Goal: Information Seeking & Learning: Learn about a topic

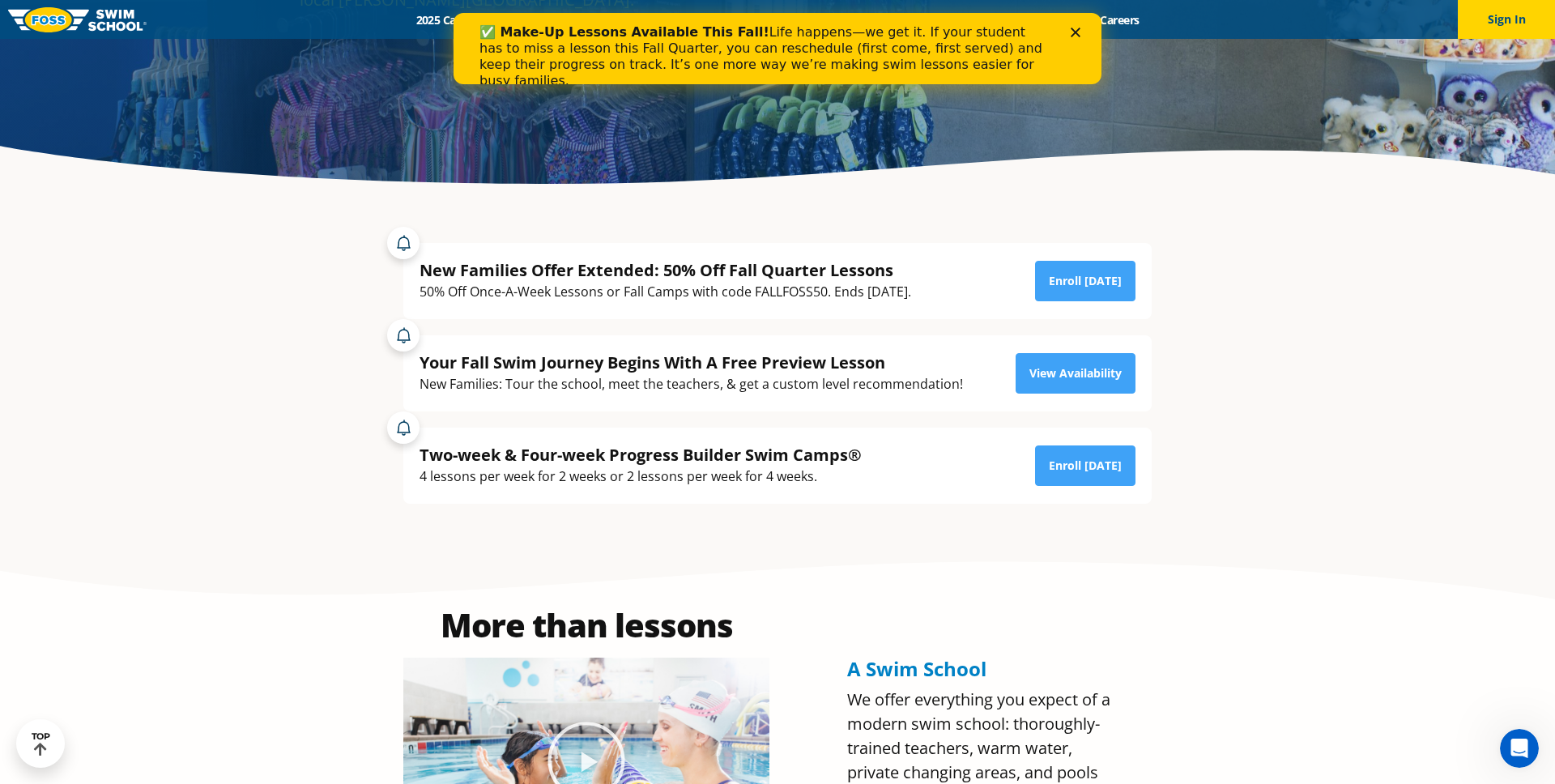
click at [1075, 33] on polygon "Close" at bounding box center [1076, 33] width 10 height 10
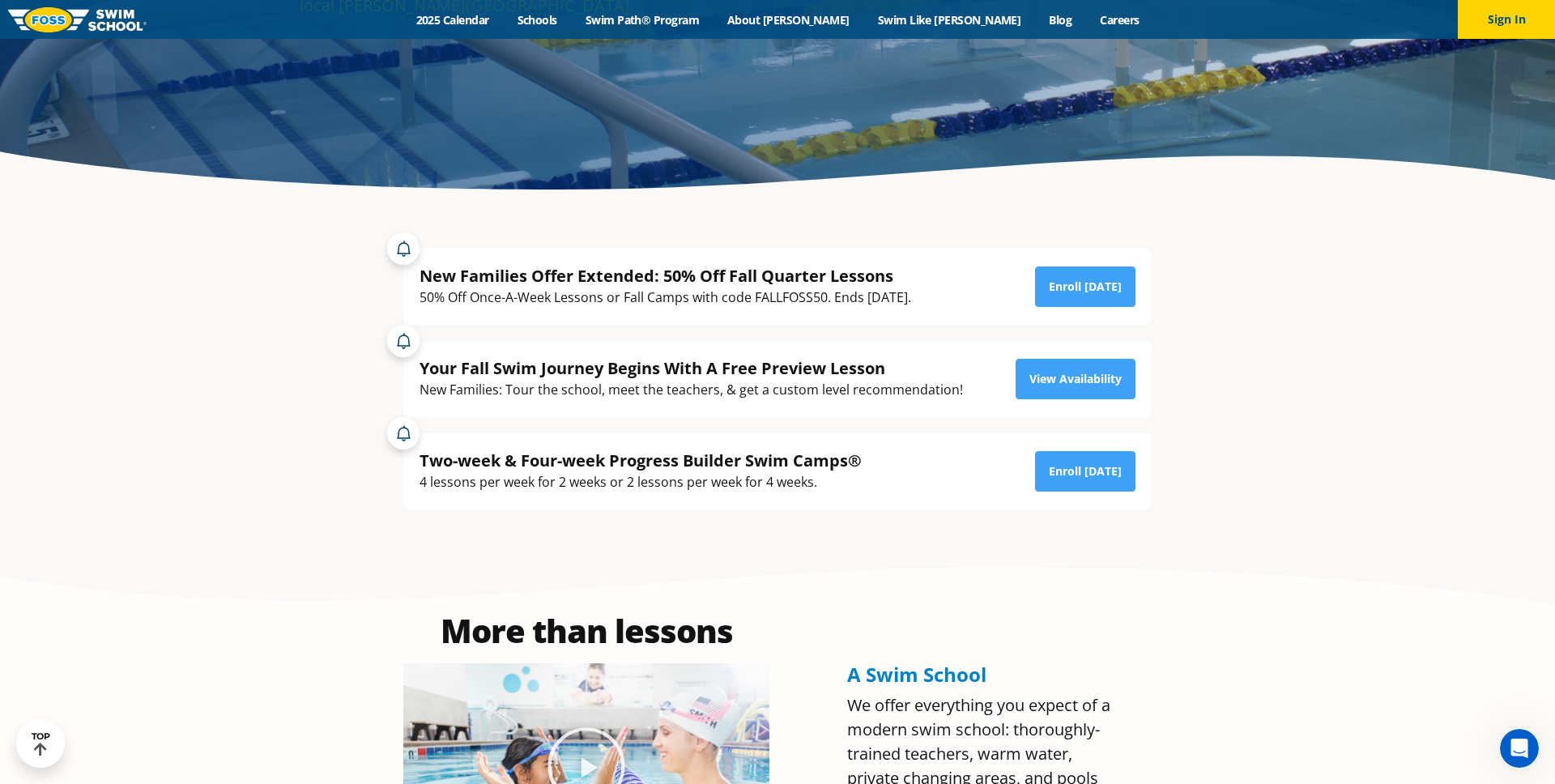
scroll to position [325, 0]
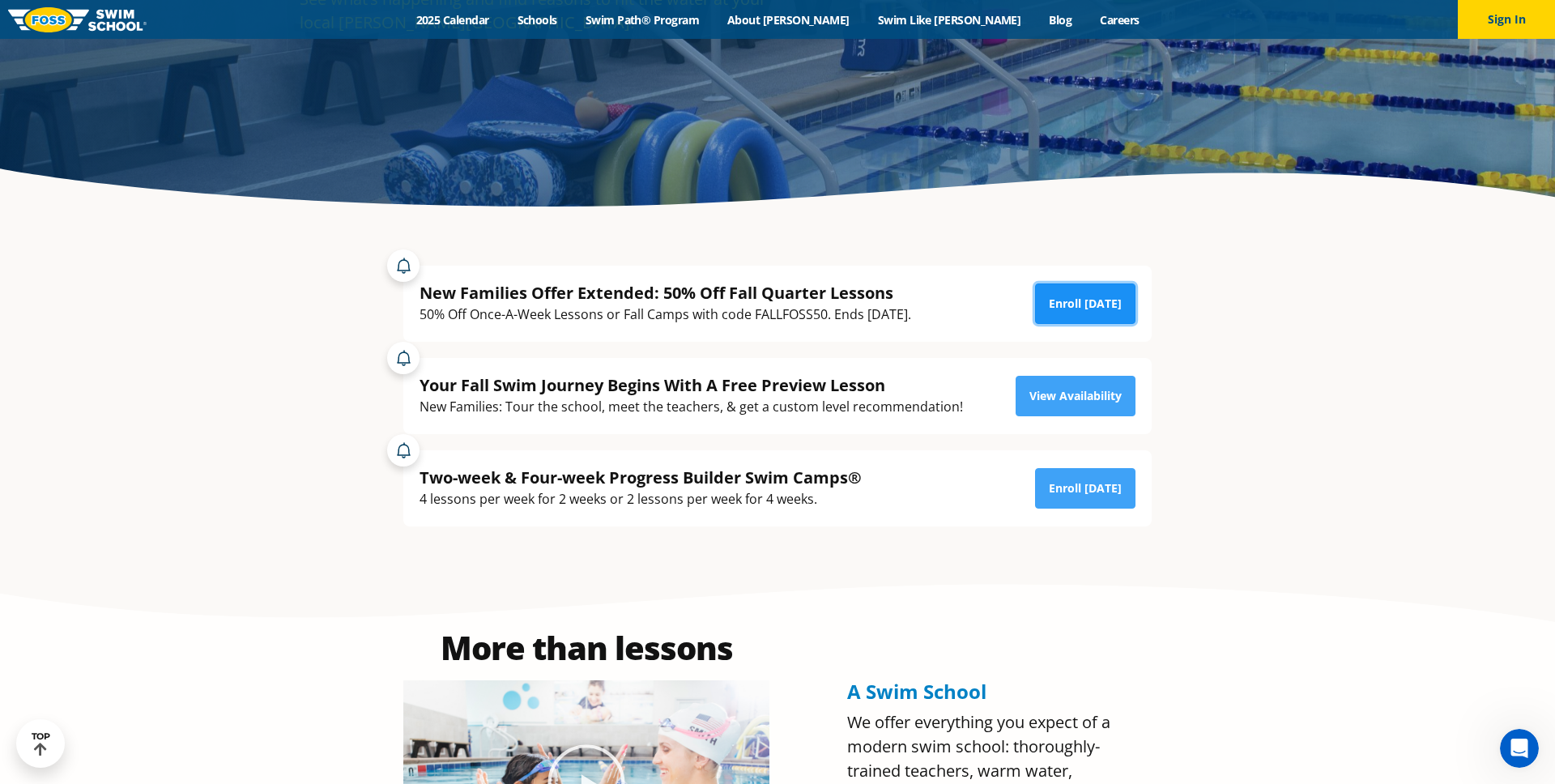
click at [1068, 294] on link "Enroll Today" at bounding box center [1086, 303] width 100 height 40
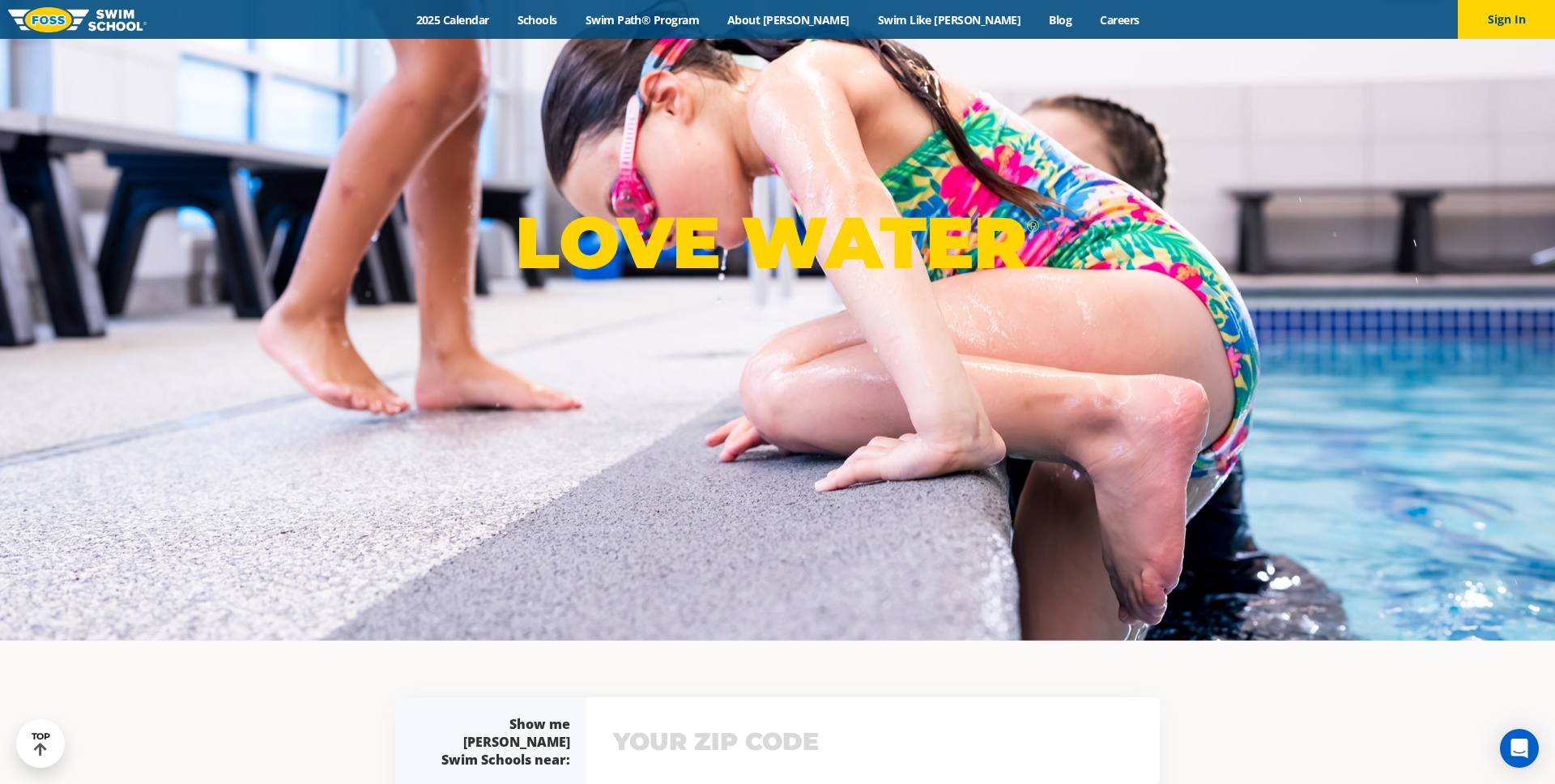
scroll to position [54, 0]
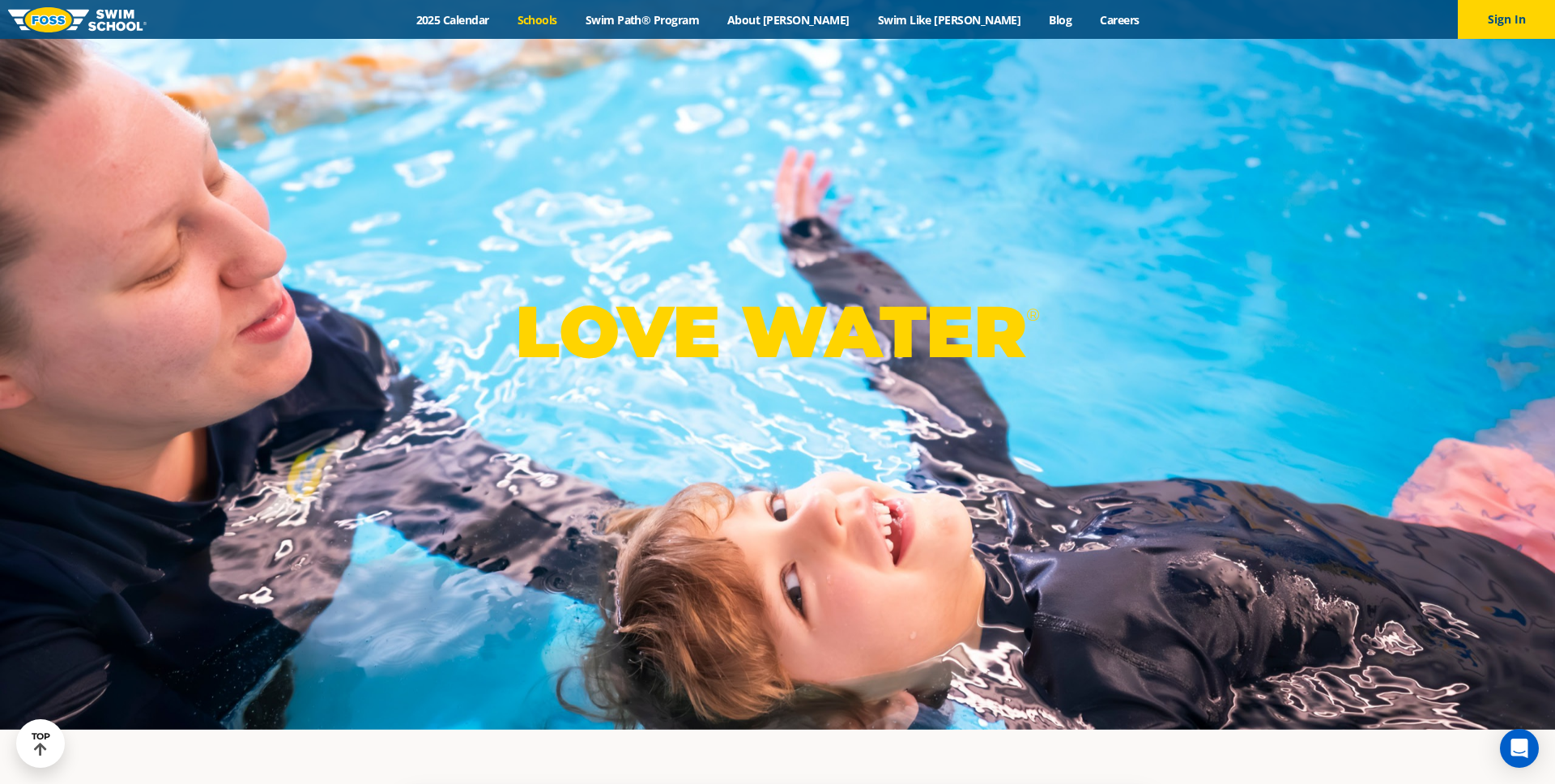
click at [571, 21] on link "Schools" at bounding box center [537, 20] width 68 height 16
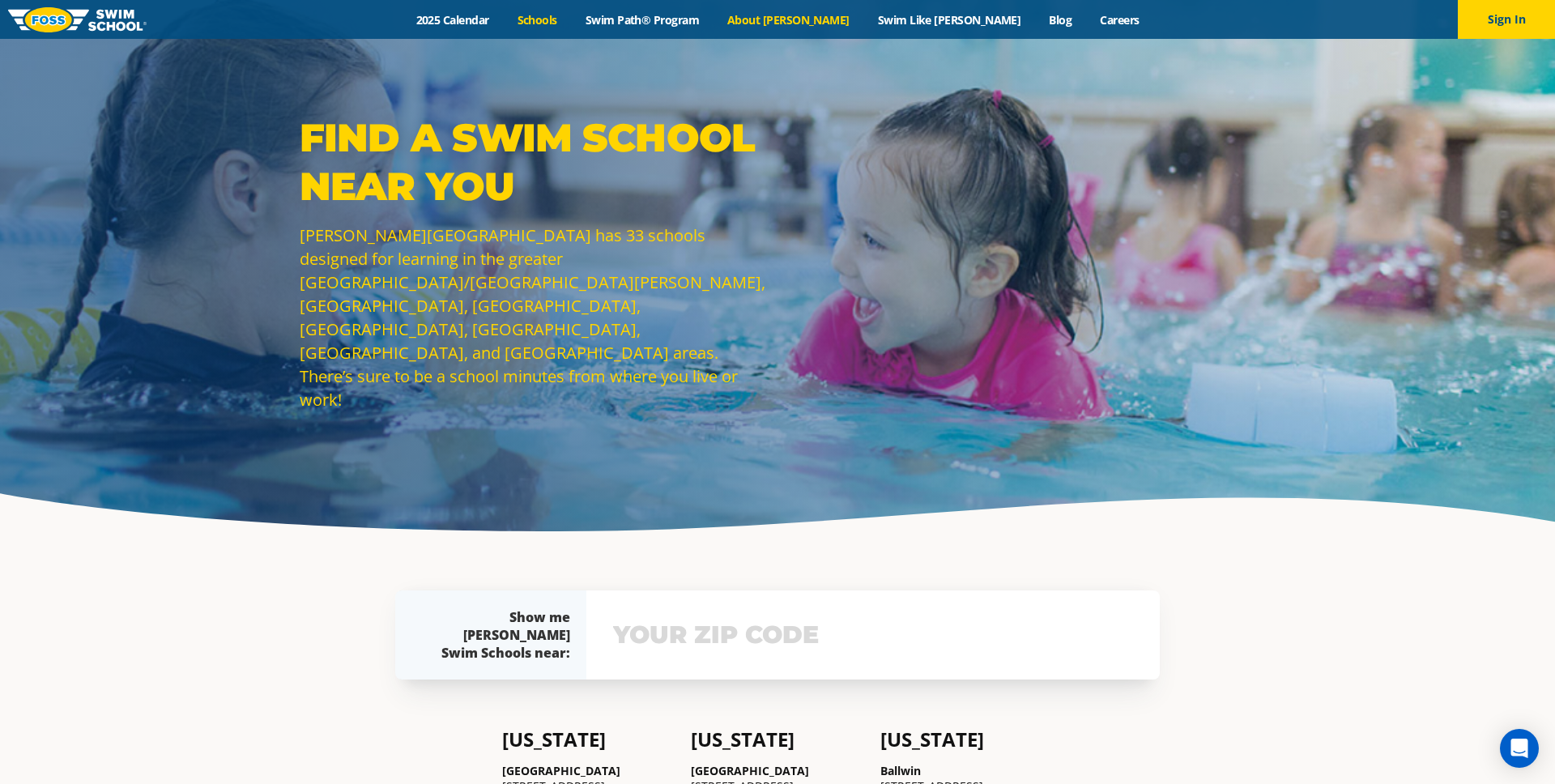
click at [812, 25] on link "About [PERSON_NAME]" at bounding box center [788, 20] width 150 height 16
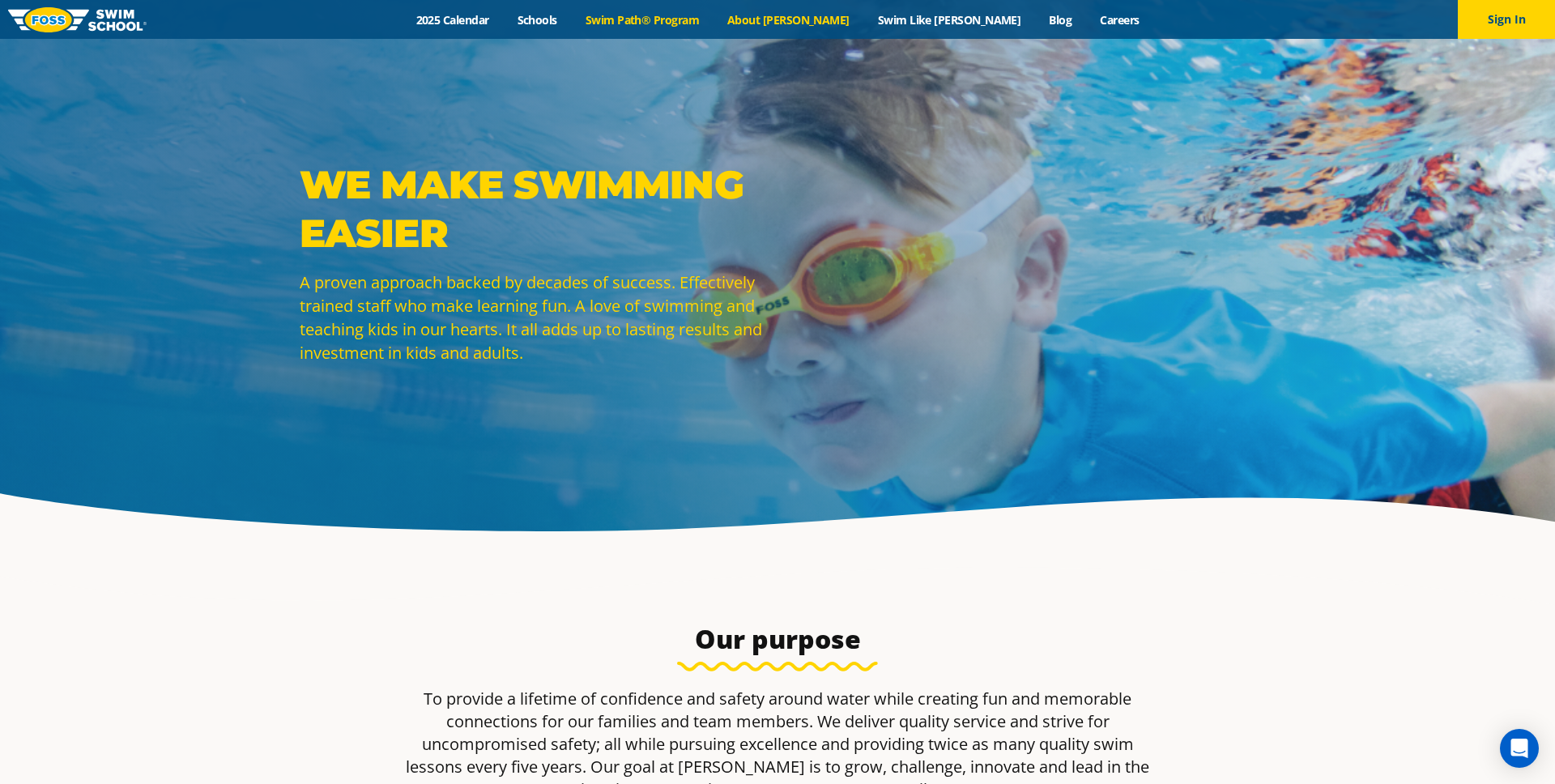
click at [658, 17] on link "Swim Path® Program" at bounding box center [642, 20] width 141 height 16
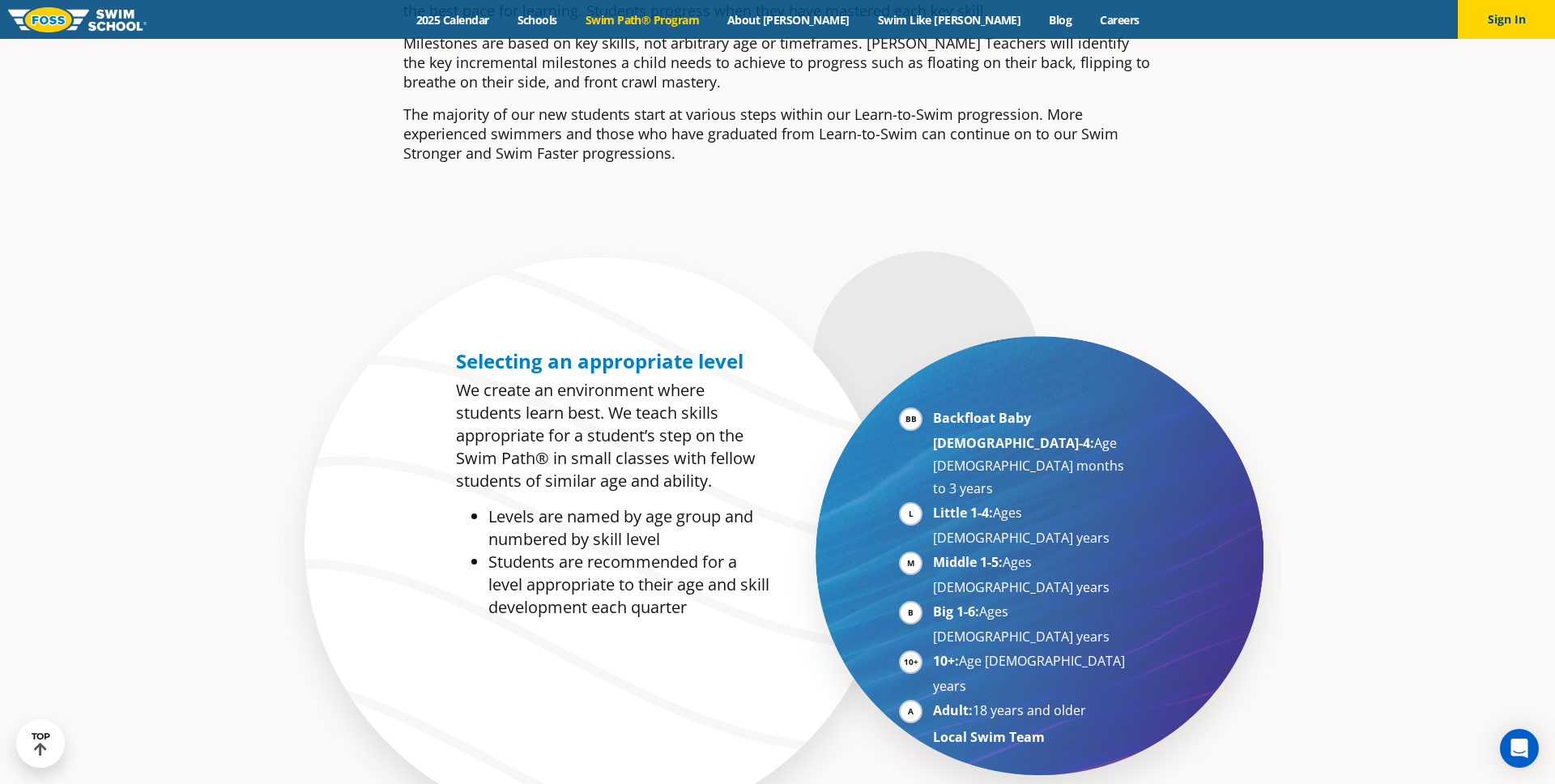
scroll to position [710, 0]
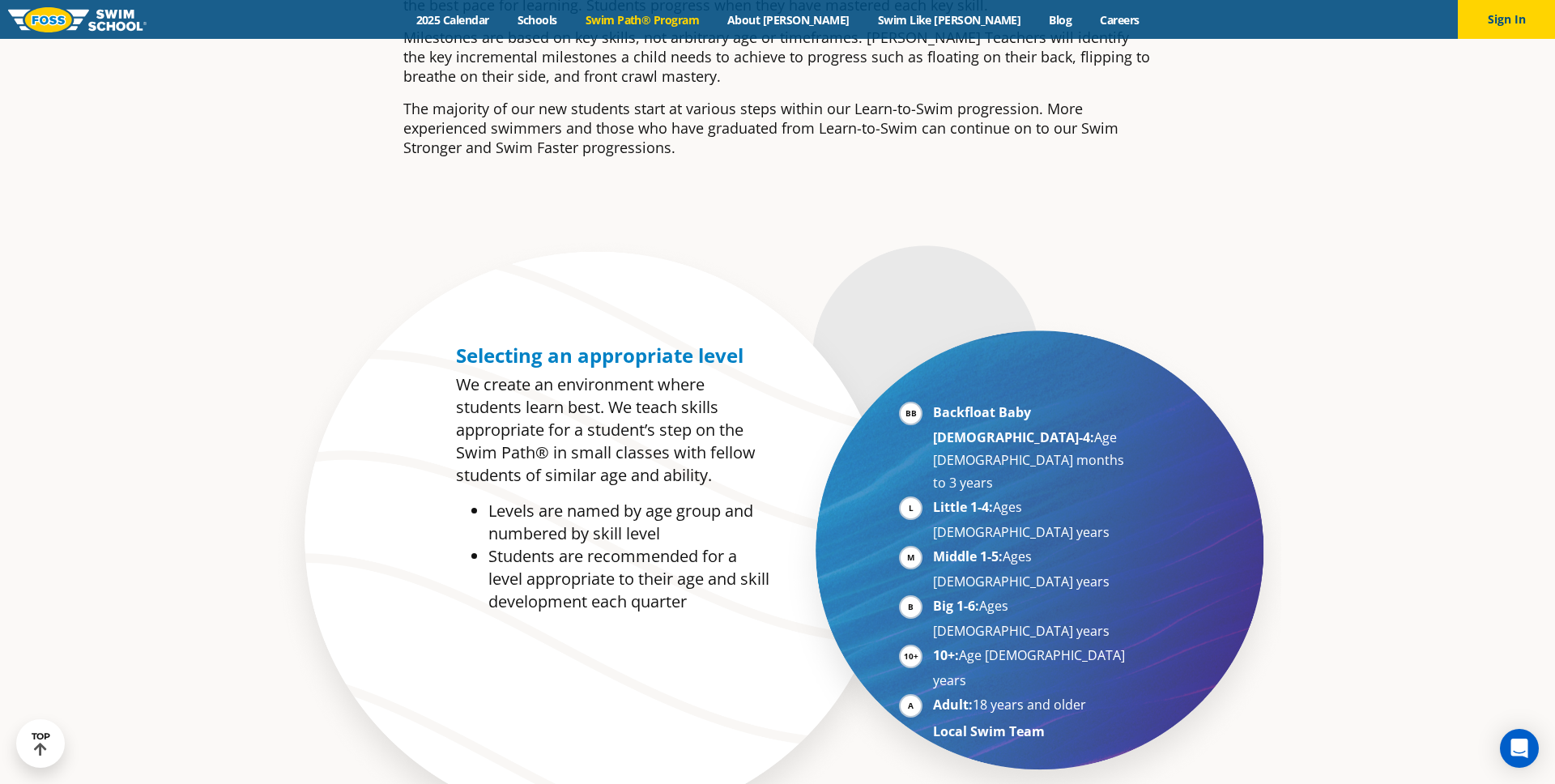
click at [933, 413] on li "Backfloat Baby [DEMOGRAPHIC_DATA]-4: Age [DEMOGRAPHIC_DATA] months to 3 years" at bounding box center [1031, 447] width 198 height 93
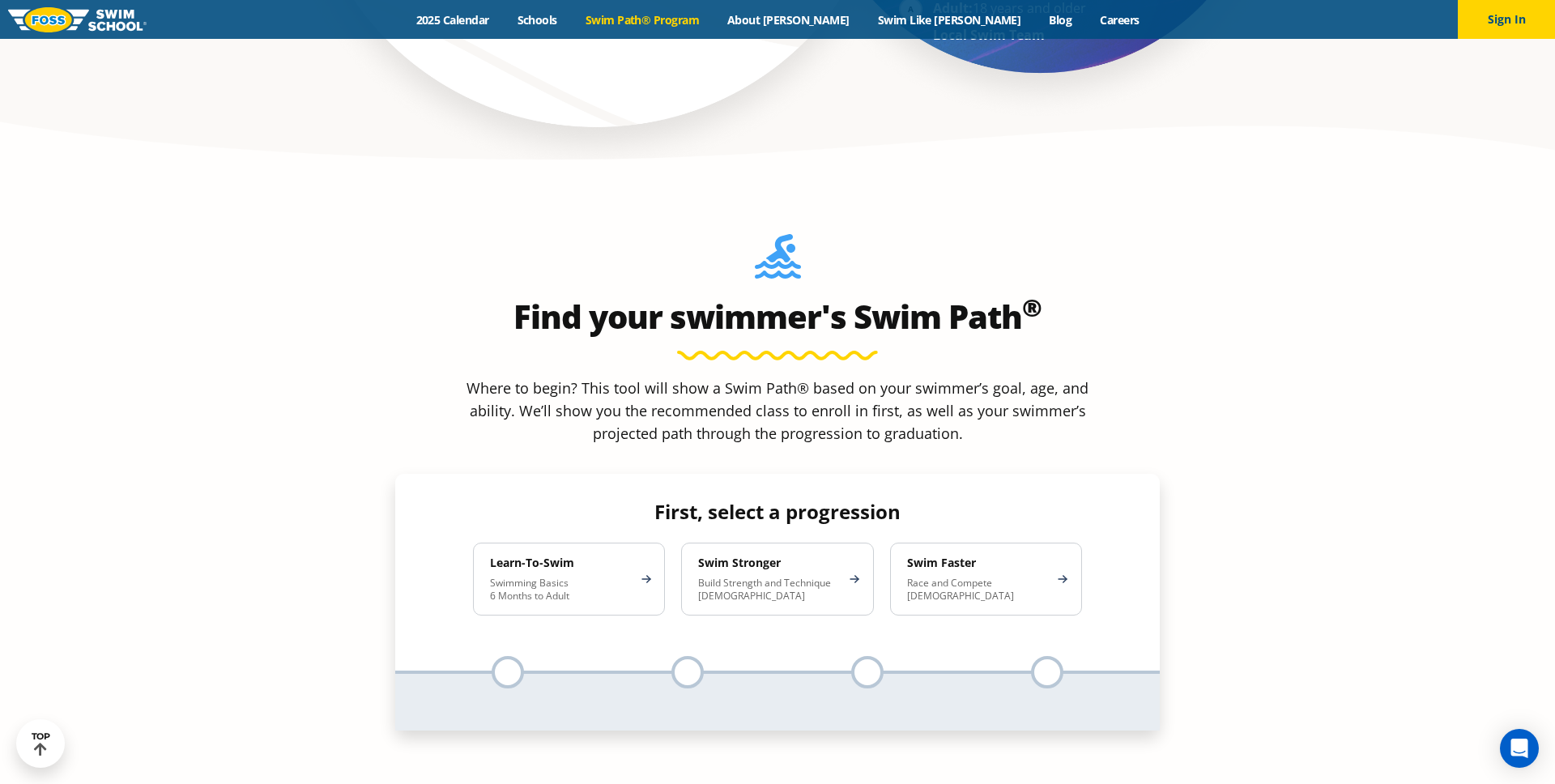
scroll to position [1428, 0]
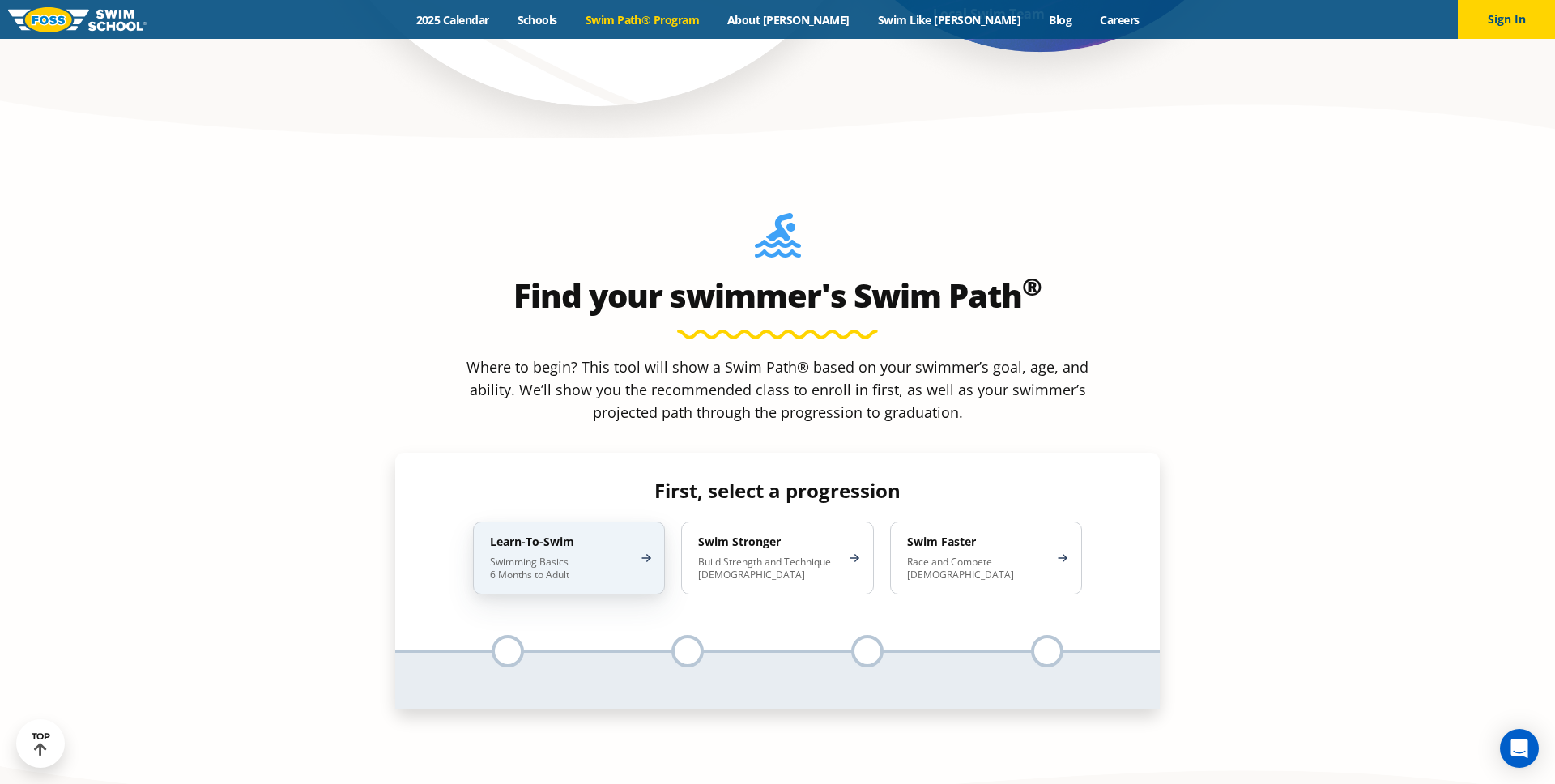
click at [603, 522] on div "Learn-To-Swim Swimming Basics 6 Months to Adult" at bounding box center [570, 558] width 192 height 73
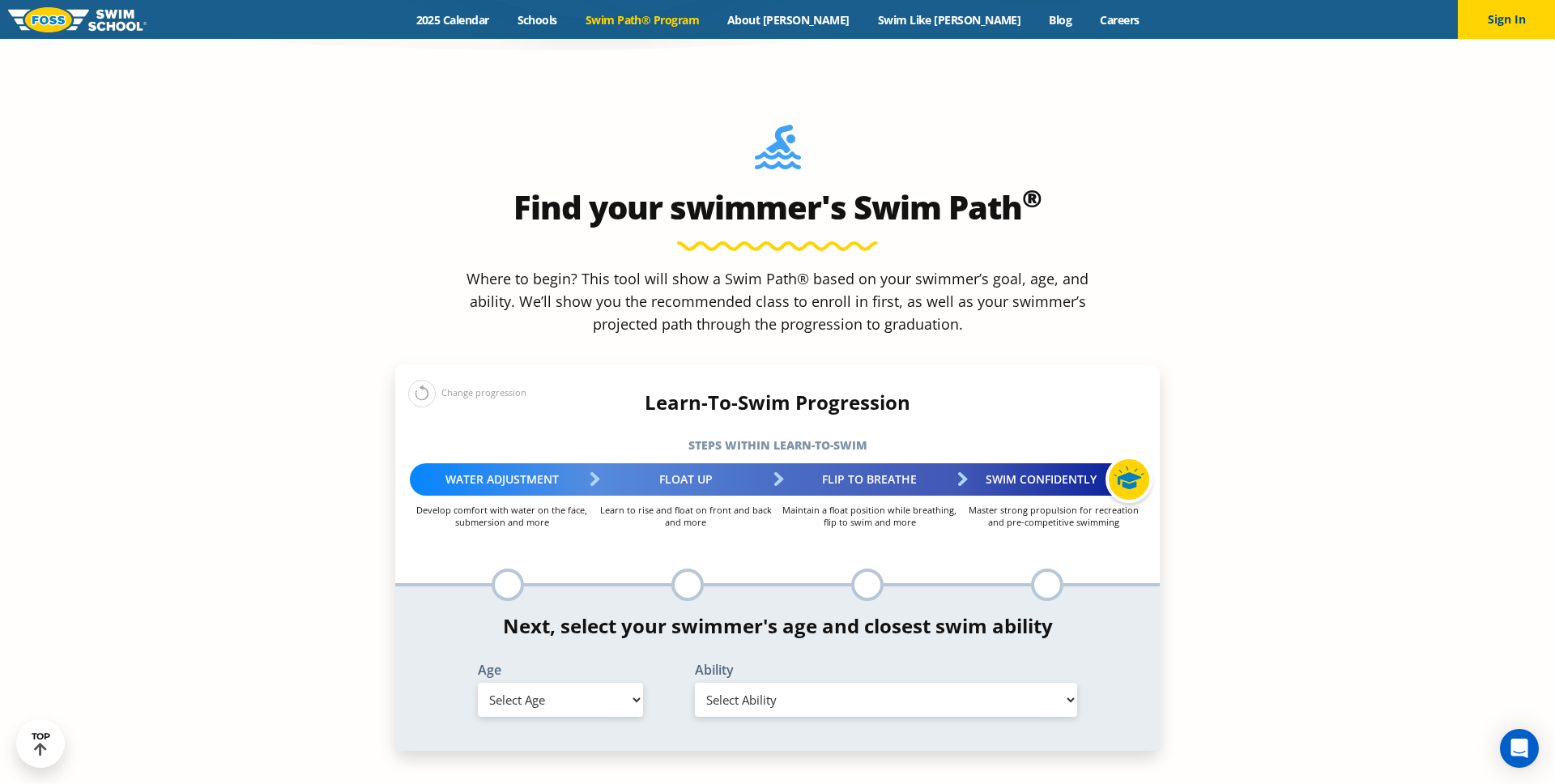
scroll to position [1530, 0]
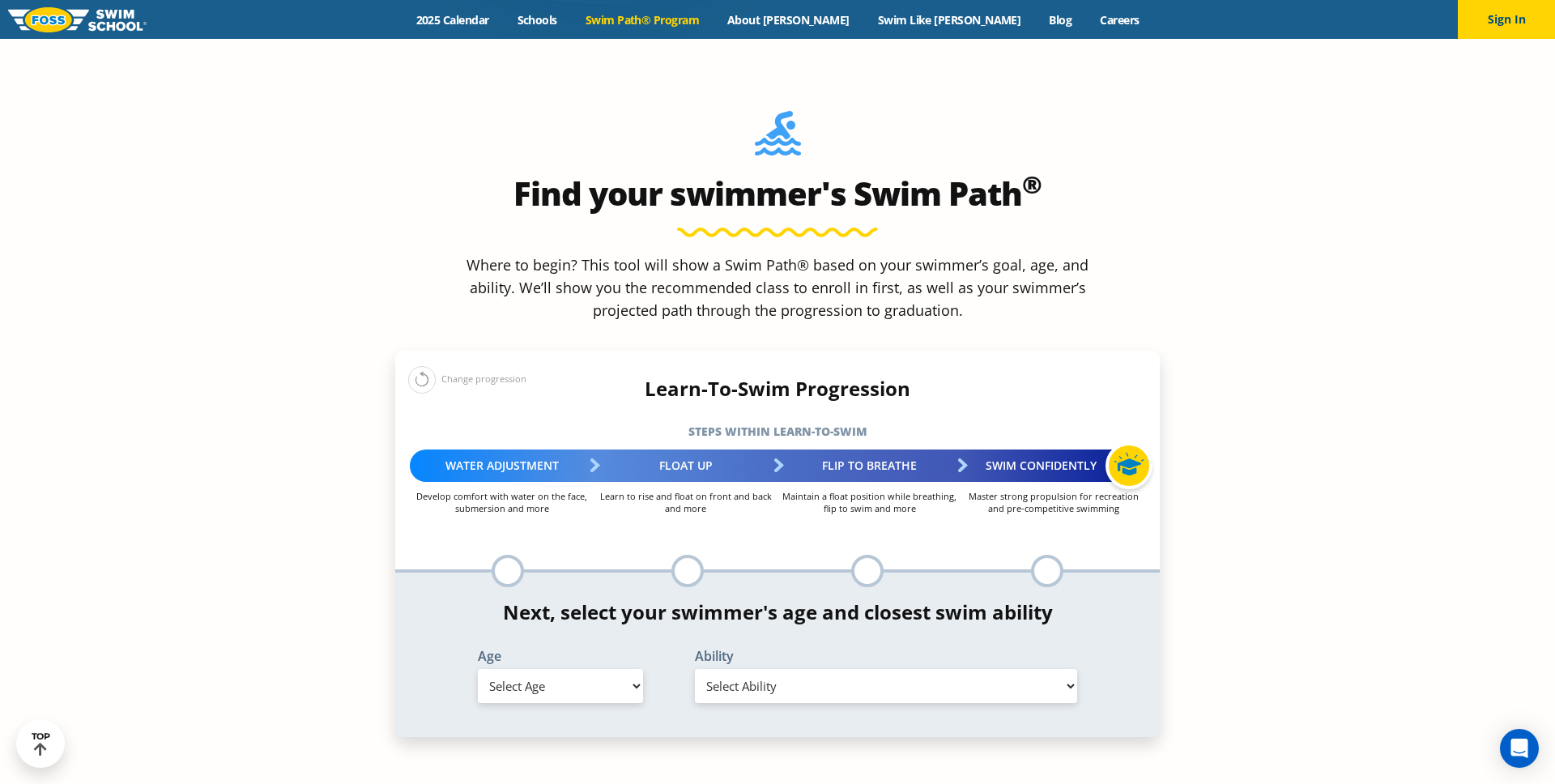
click at [564, 649] on div "Age Select Age 6 months - 1 year 1 year 2 years 3 years 4 years 5 years 6 years…" at bounding box center [561, 679] width 217 height 59
click at [561, 669] on select "Select Age 6 months - 1 year 1 year 2 years 3 years 4 years 5 years 6 years 7 y…" at bounding box center [561, 685] width 165 height 34
select select "6-months---1-year"
click at [754, 669] on select "Select Ability First in-water experience Comfortable with water poured over the…" at bounding box center [886, 685] width 382 height 34
select select "6-months---1-year-comfortable-with-water-poured-over-their-head-but-not-eyes-or…"
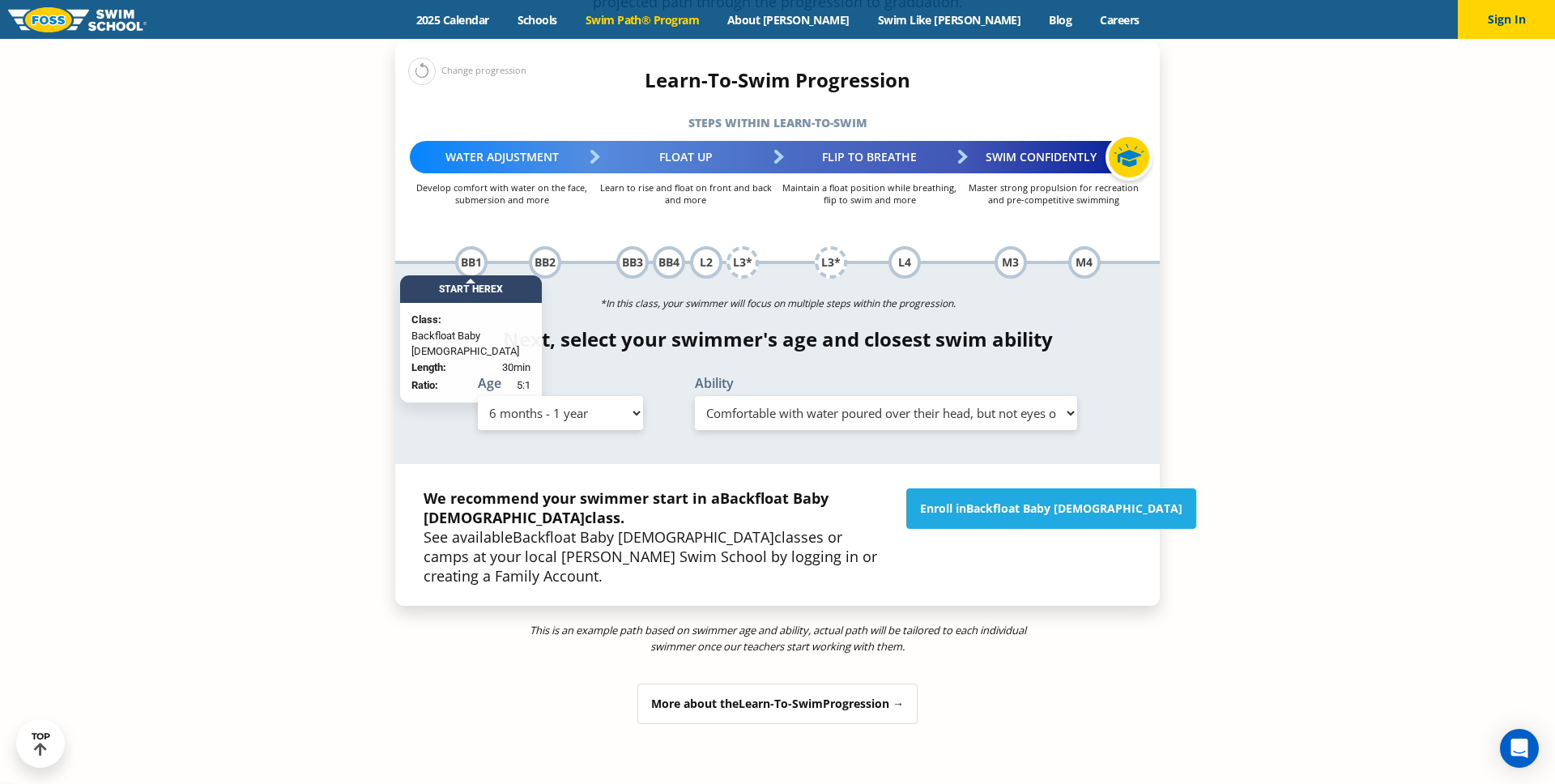
scroll to position [1840, 0]
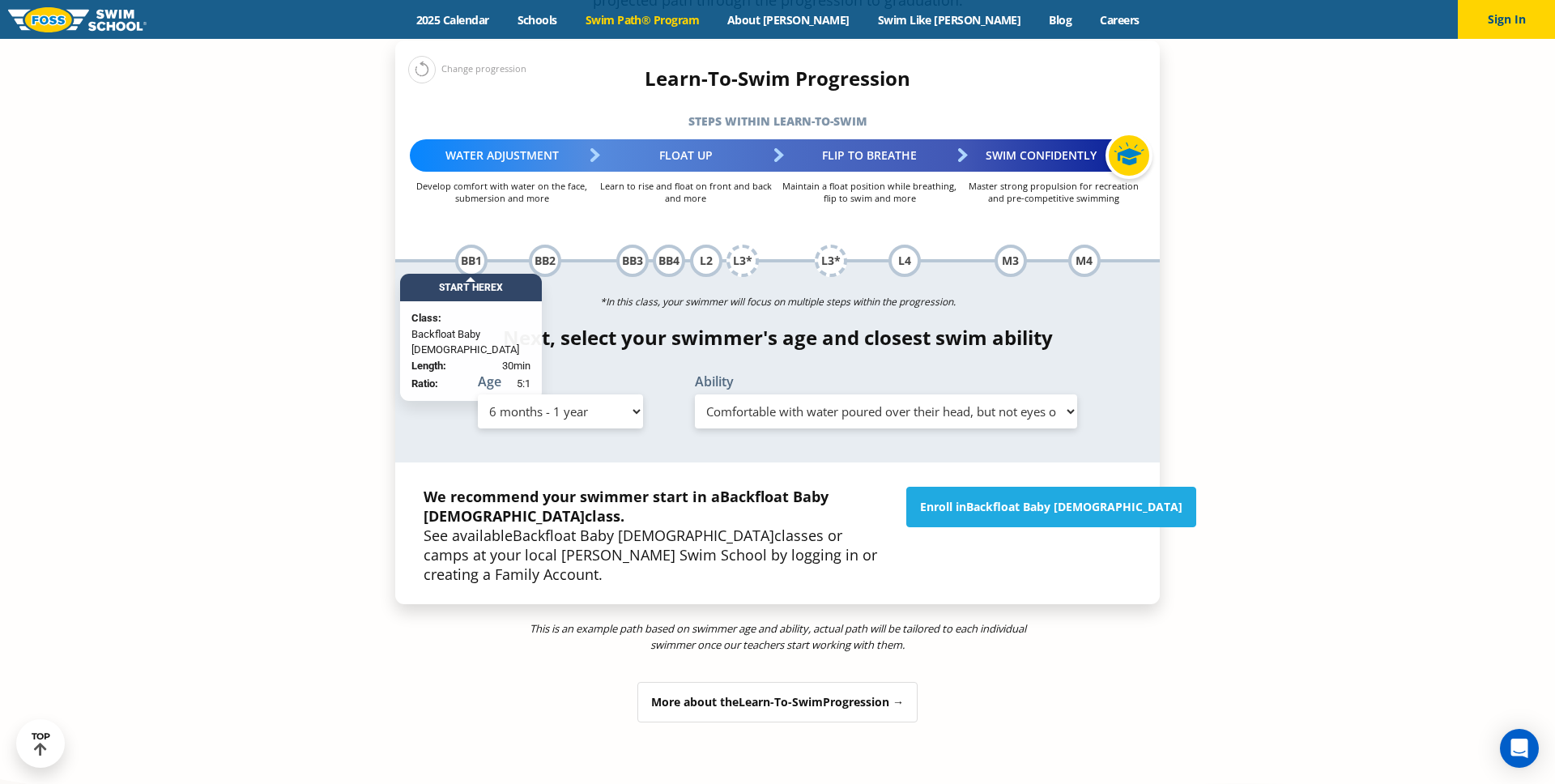
click at [741, 694] on span "Learn-To-Swim" at bounding box center [781, 702] width 85 height 16
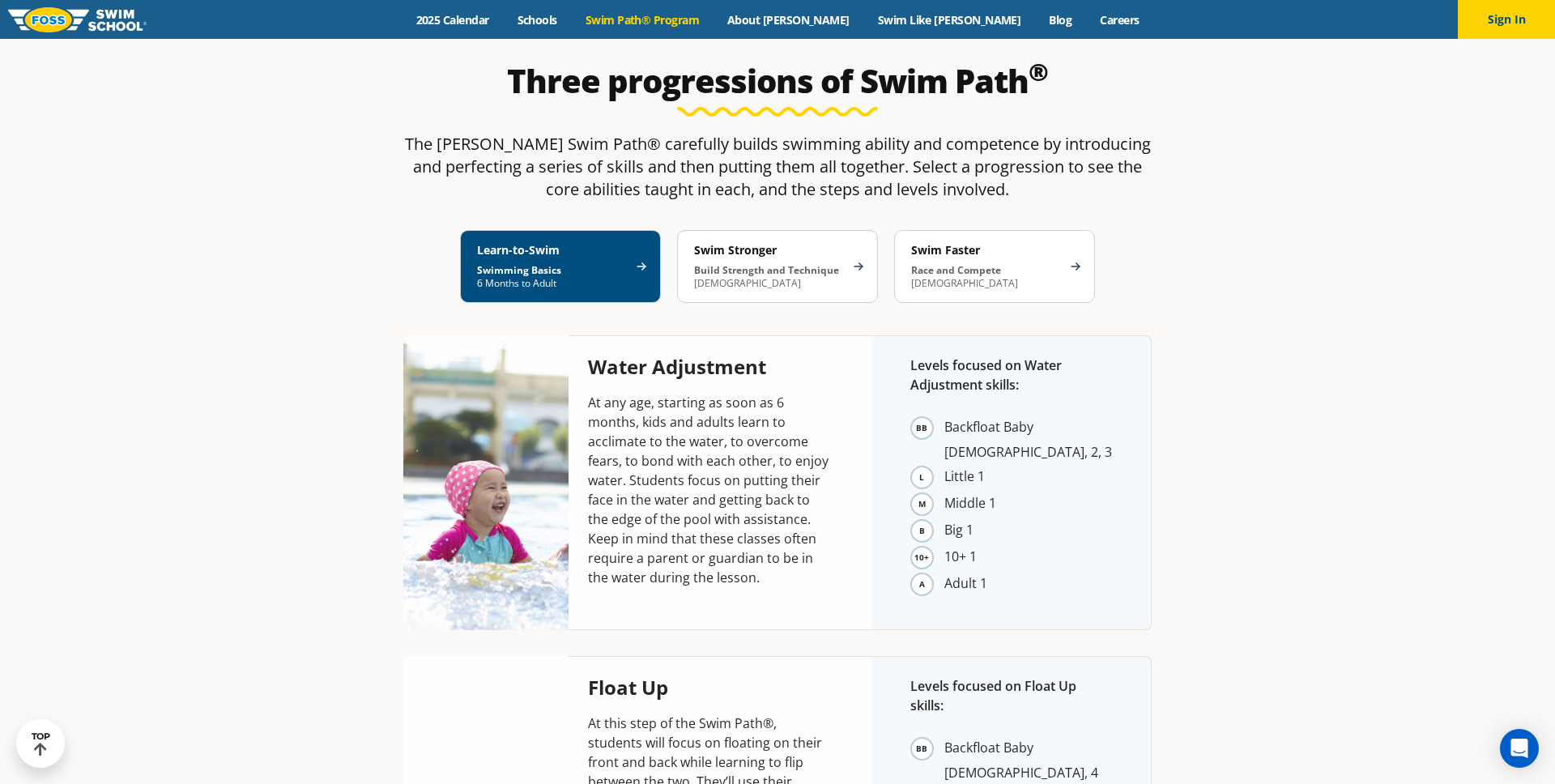
scroll to position [3187, 0]
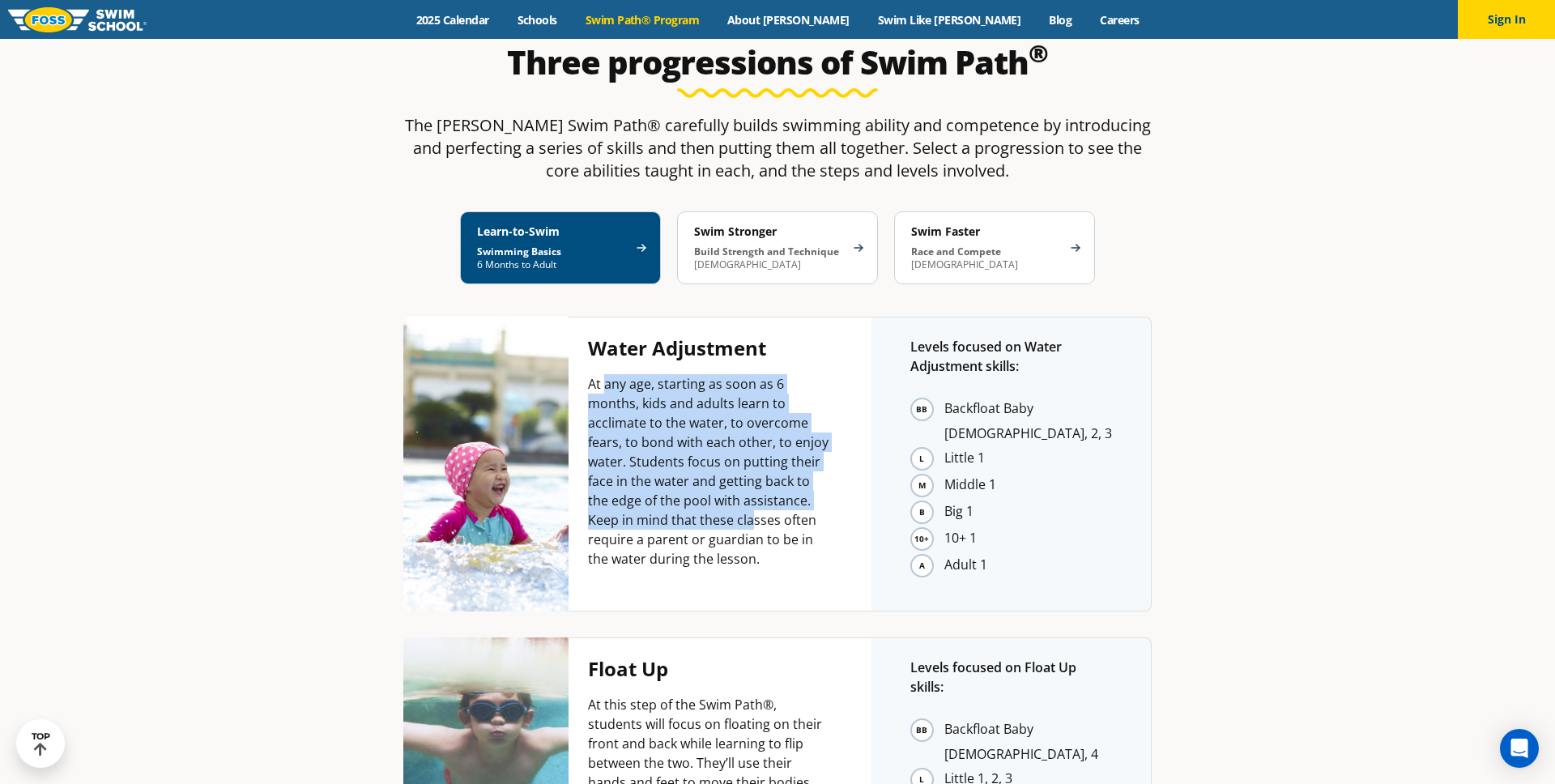
drag, startPoint x: 606, startPoint y: 225, endPoint x: 718, endPoint y: 364, distance: 178.5
click at [718, 374] on p "At any age, starting as soon as 6 months, kids and adults learn to acclimate to…" at bounding box center [711, 471] width 245 height 195
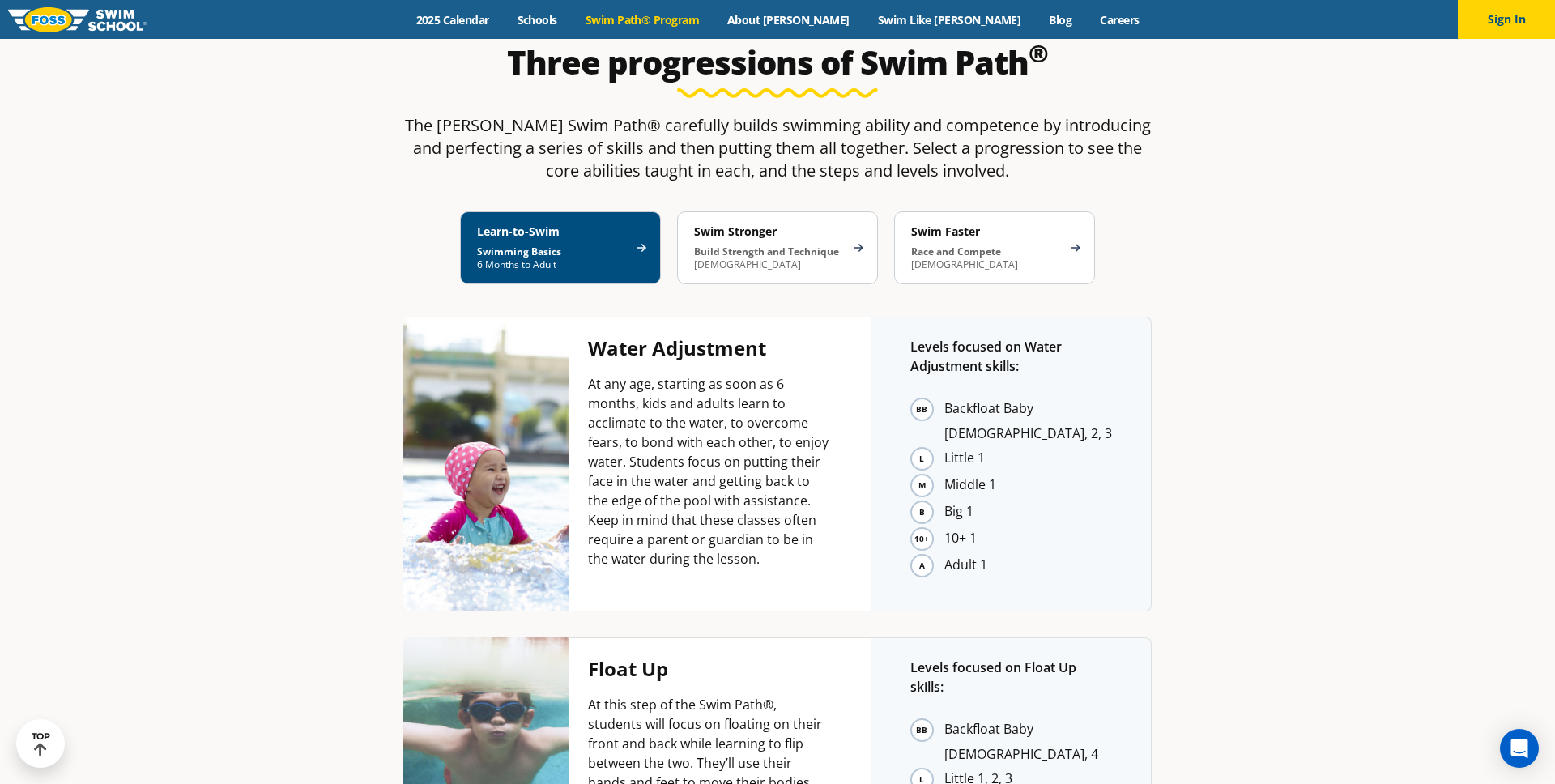
click at [708, 393] on p "At any age, starting as soon as 6 months, kids and adults learn to acclimate to…" at bounding box center [711, 471] width 245 height 195
drag, startPoint x: 790, startPoint y: 334, endPoint x: 708, endPoint y: 402, distance: 106.5
click at [708, 402] on div "At any age, starting as soon as 6 months, kids and adults learn to acclimate to…" at bounding box center [711, 477] width 245 height 207
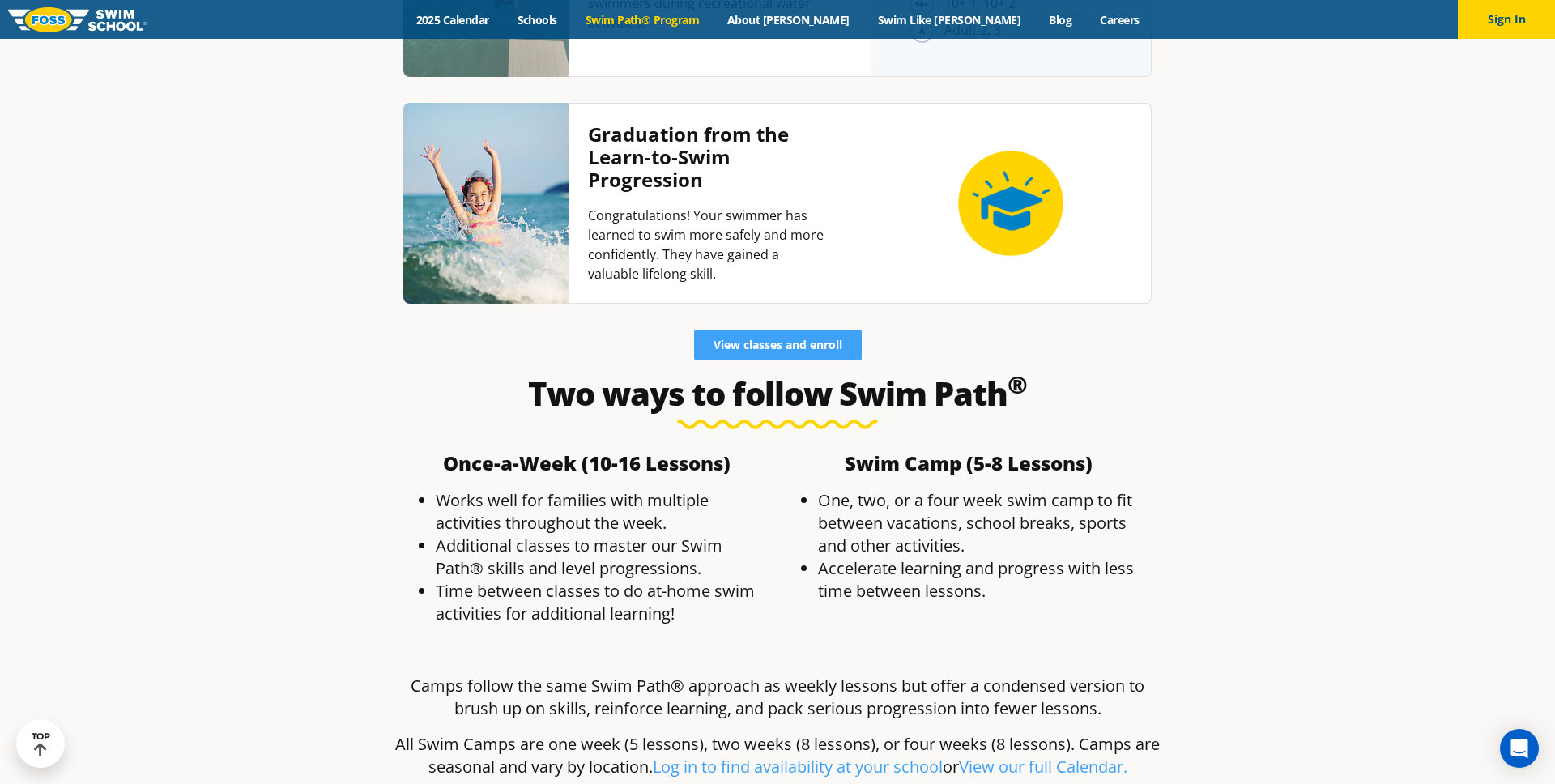
scroll to position [4606, 0]
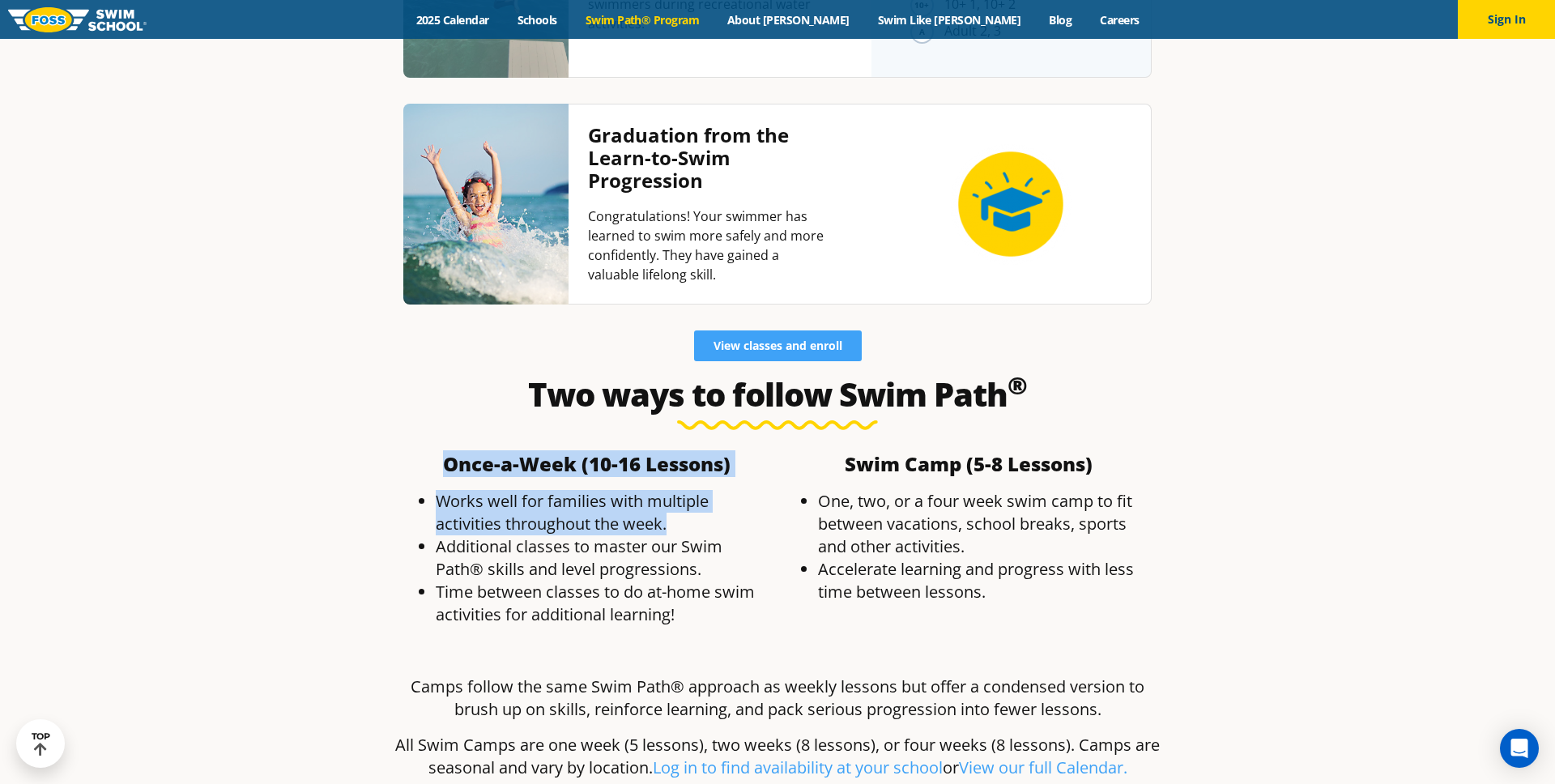
drag, startPoint x: 446, startPoint y: 291, endPoint x: 690, endPoint y: 370, distance: 256.5
click at [689, 446] on div "Once-a-Week (10-16 Lessons) ​ Works well for families with multiple activities …" at bounding box center [586, 546] width 382 height 201
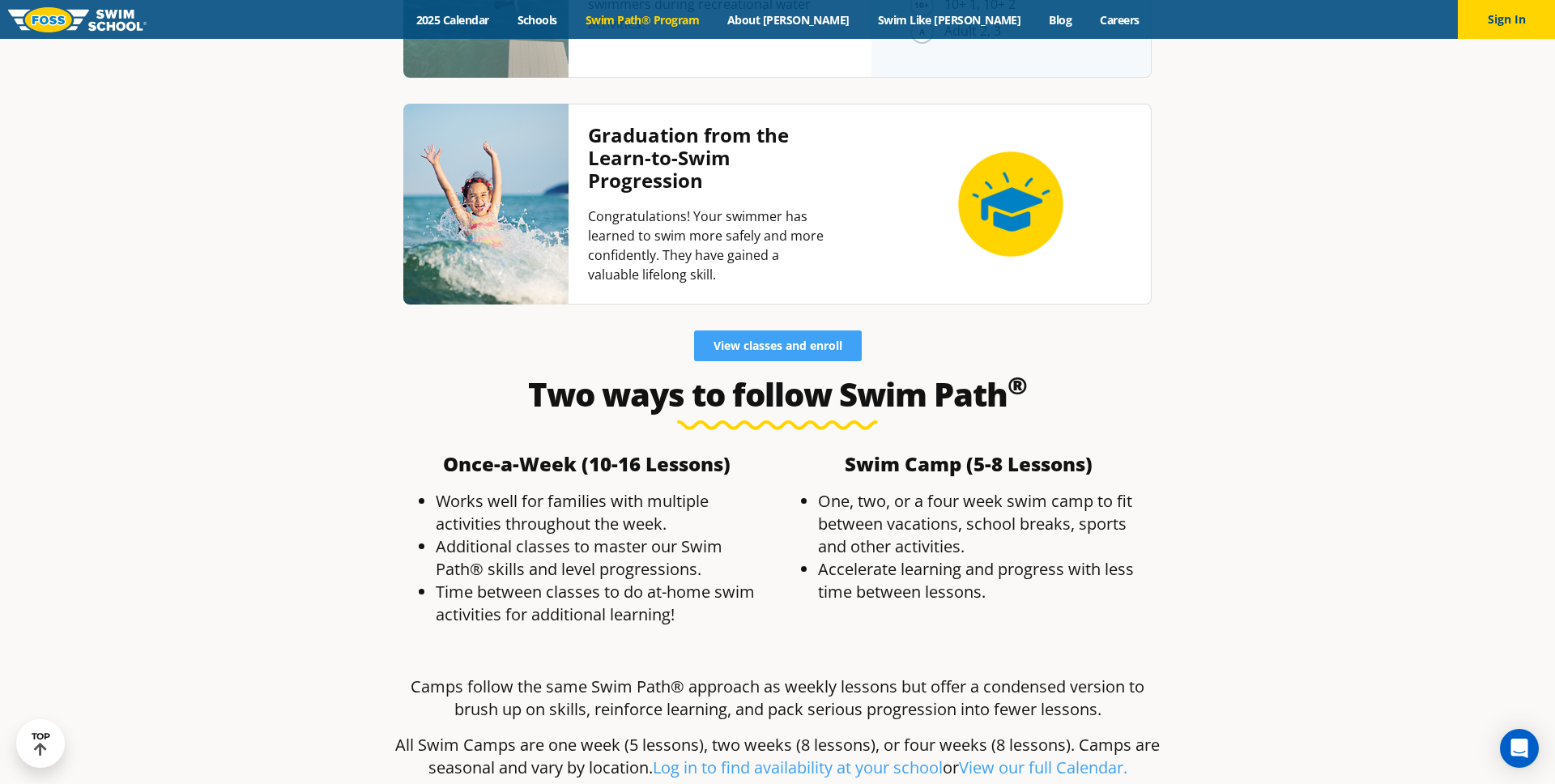
click at [712, 581] on li "Time between classes to do at-home swim activities for additional learning!" at bounding box center [602, 603] width 334 height 45
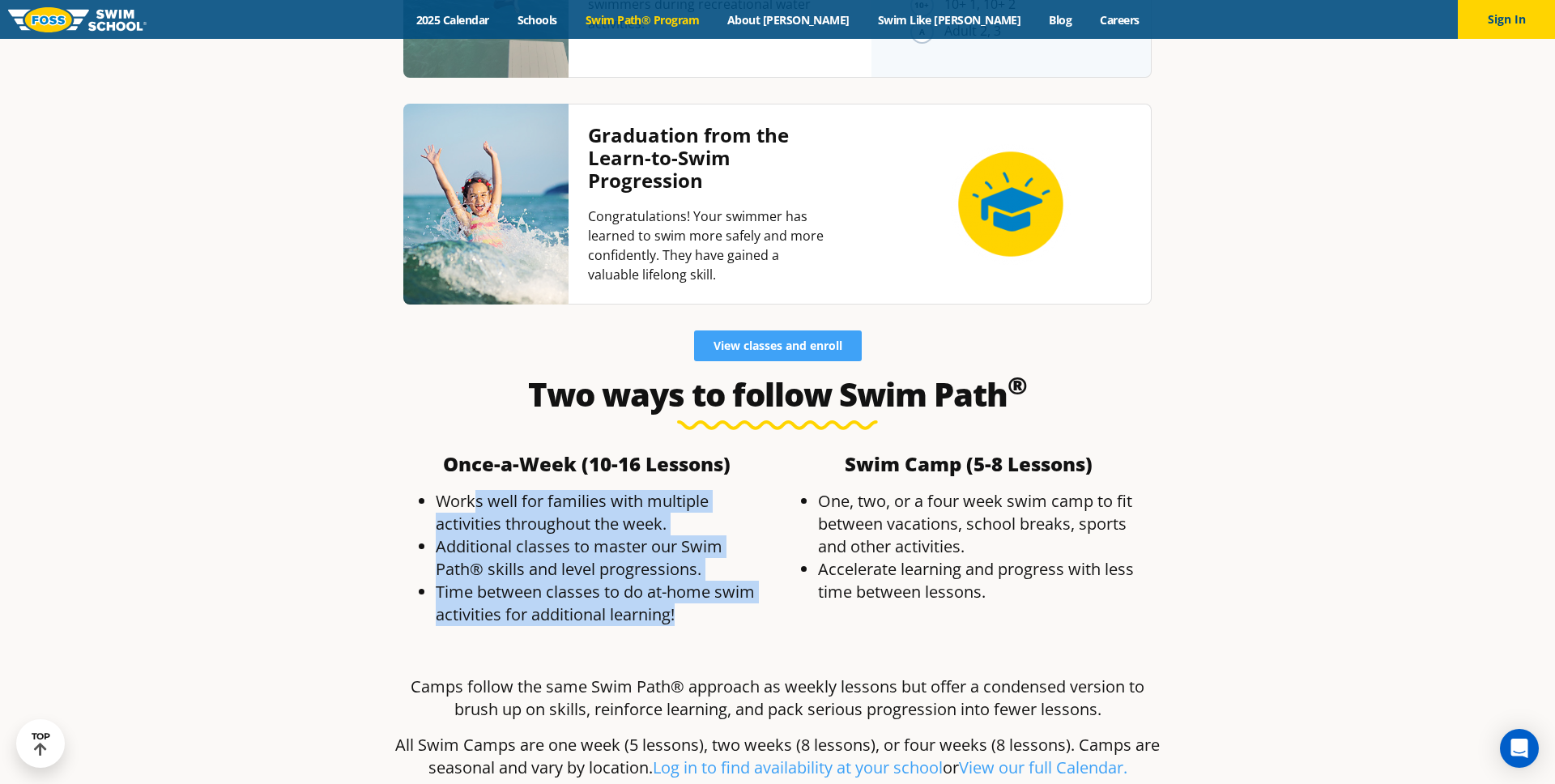
drag, startPoint x: 699, startPoint y: 438, endPoint x: 479, endPoint y: 322, distance: 248.7
click at [479, 490] on ul "Works well for families with multiple activities throughout the week. Additiona…" at bounding box center [587, 558] width 367 height 136
click at [515, 536] on li "Additional classes to master our Swim Path® skills and level progressions." at bounding box center [602, 558] width 334 height 45
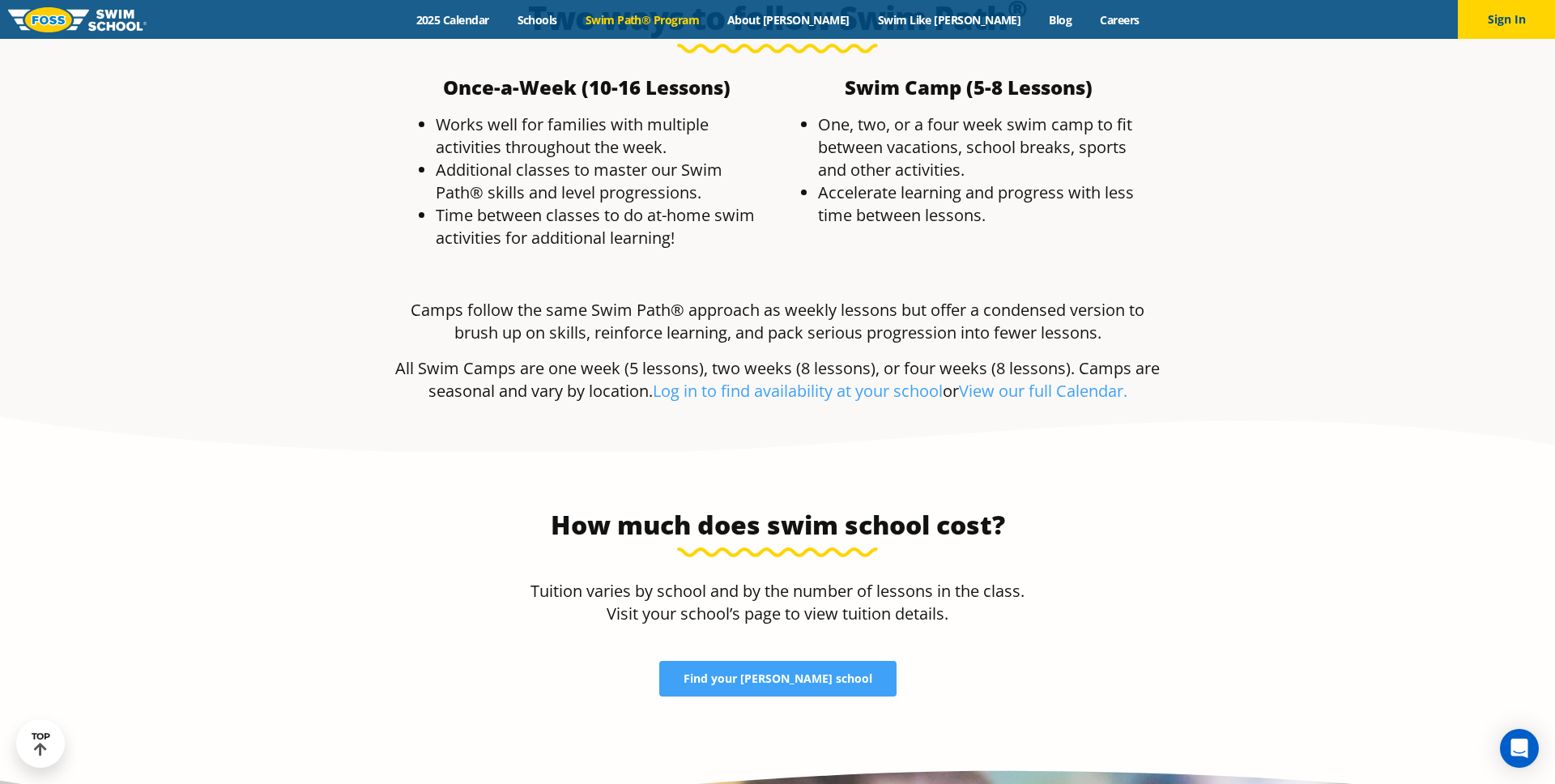
scroll to position [4984, 0]
click at [819, 660] on link "Find your FOSS school" at bounding box center [778, 677] width 238 height 35
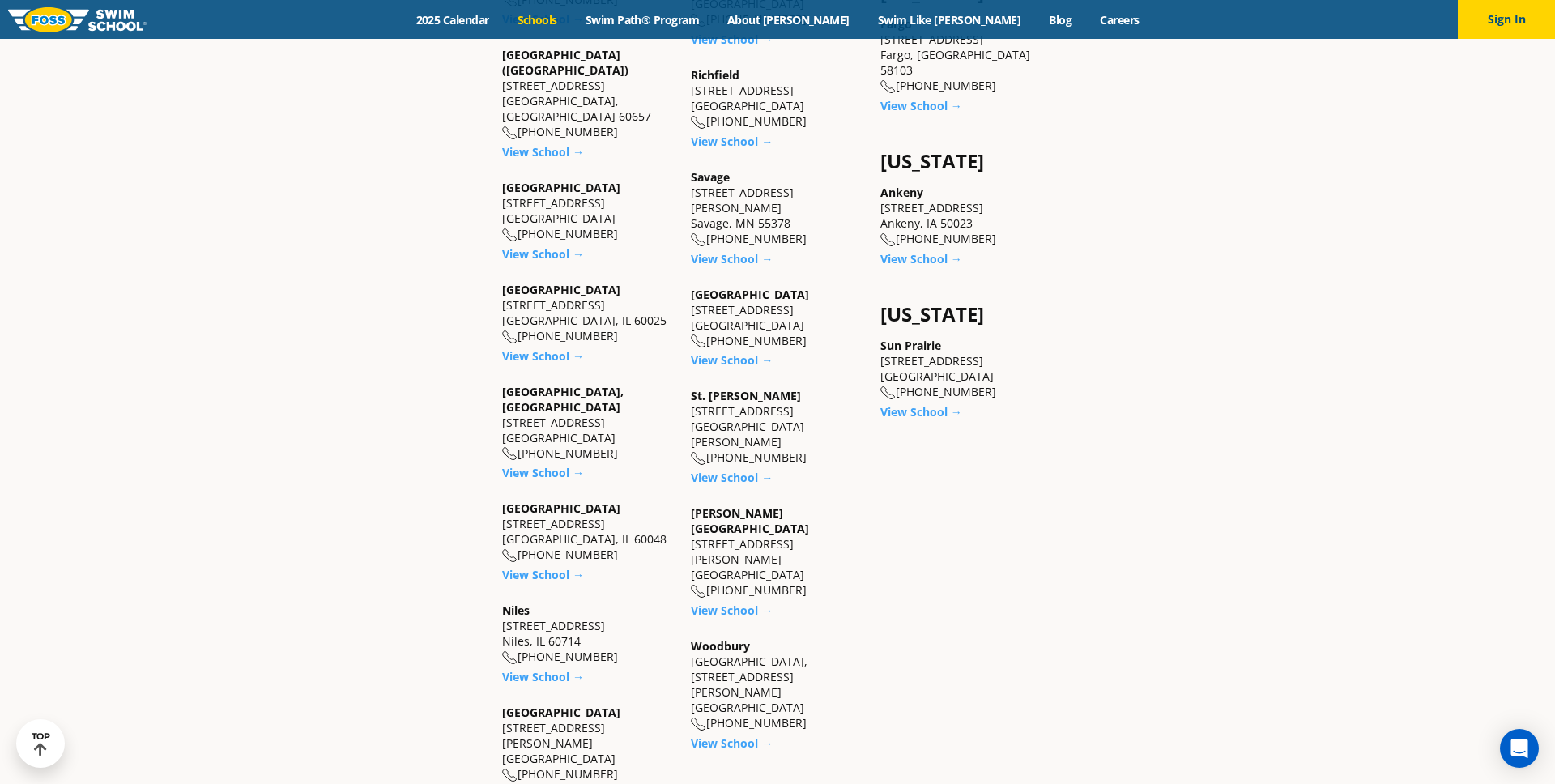
scroll to position [750, 0]
